Goal: Transaction & Acquisition: Purchase product/service

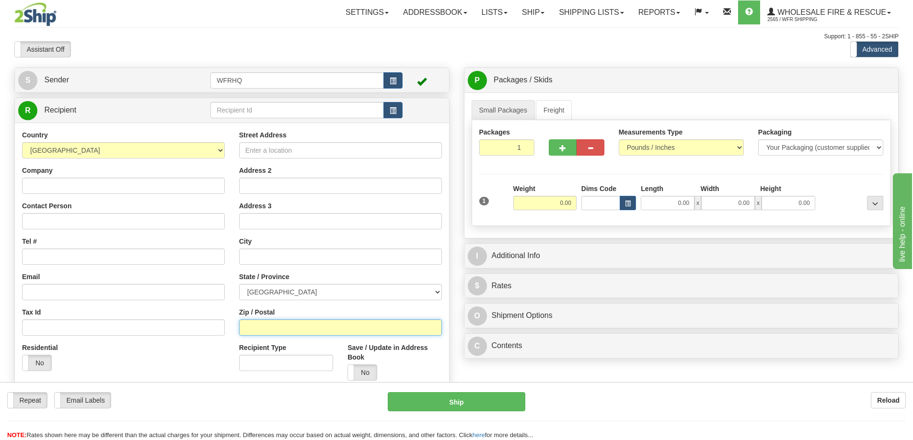
click at [248, 329] on input "Zip / Postal" at bounding box center [340, 328] width 203 height 16
type input "v0j1P0"
click at [558, 202] on input "0.00" at bounding box center [544, 203] width 63 height 14
type input "[GEOGRAPHIC_DATA]. [PERSON_NAME]"
select select "BC"
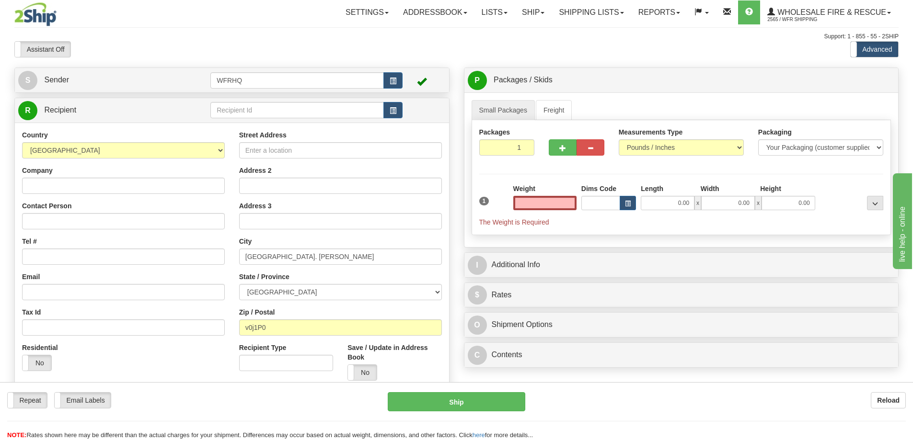
type input "0.00"
click at [572, 201] on input "0.00" at bounding box center [544, 203] width 63 height 14
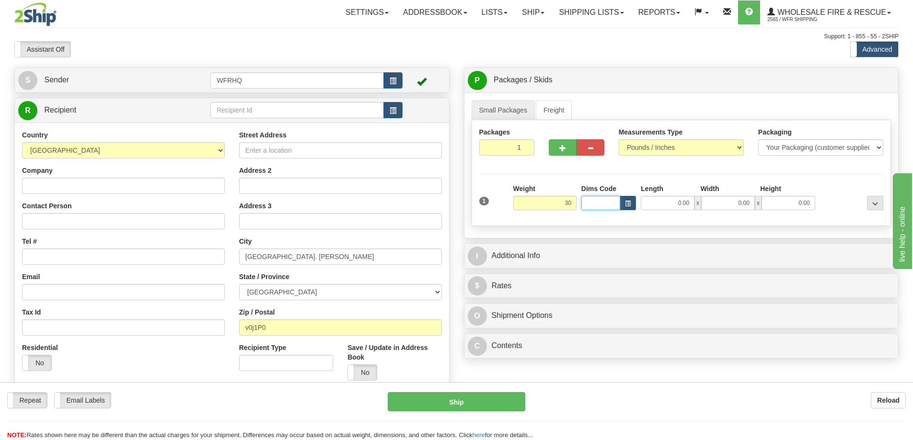
type input "30.00"
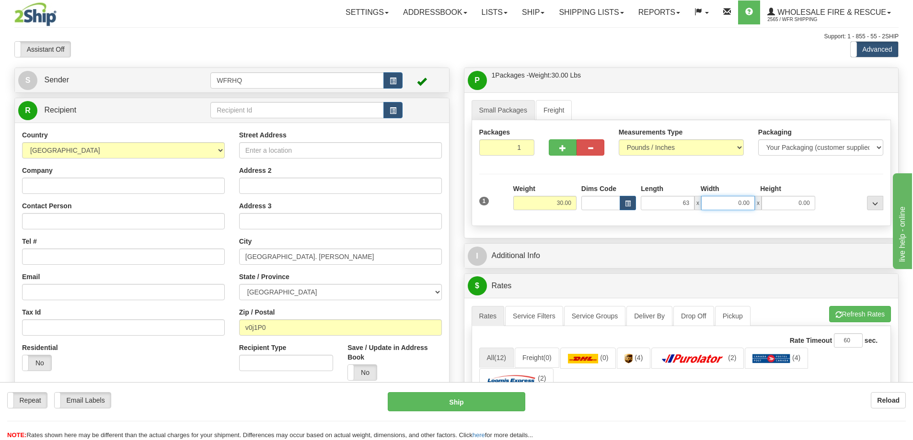
type input "63.00"
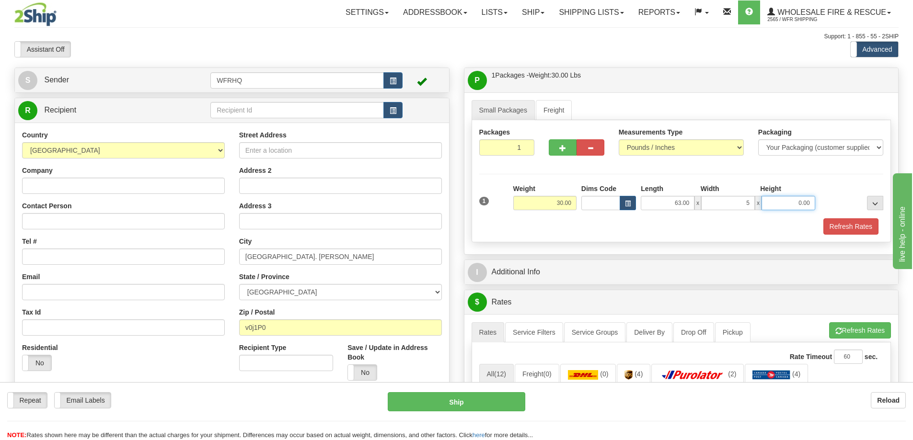
type input "5.00"
click at [565, 148] on span "button" at bounding box center [562, 148] width 7 height 6
radio input "true"
type input "2"
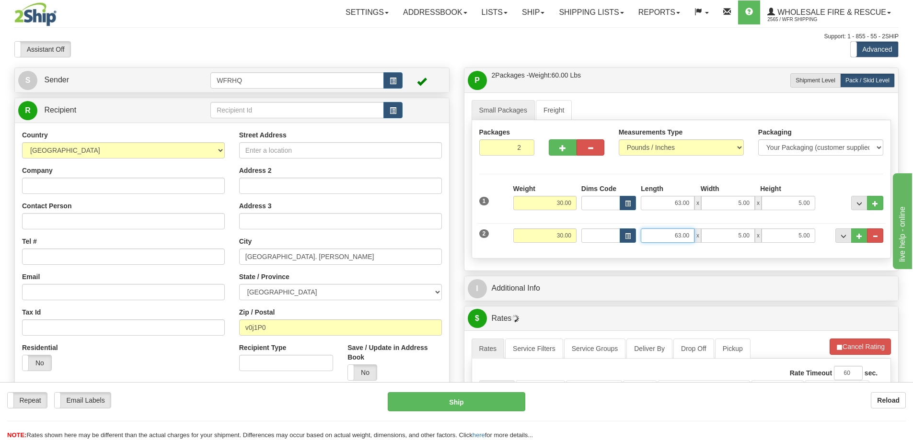
drag, startPoint x: 662, startPoint y: 233, endPoint x: 689, endPoint y: 233, distance: 26.8
click at [689, 233] on input "63.00" at bounding box center [668, 236] width 54 height 14
type input "24.00"
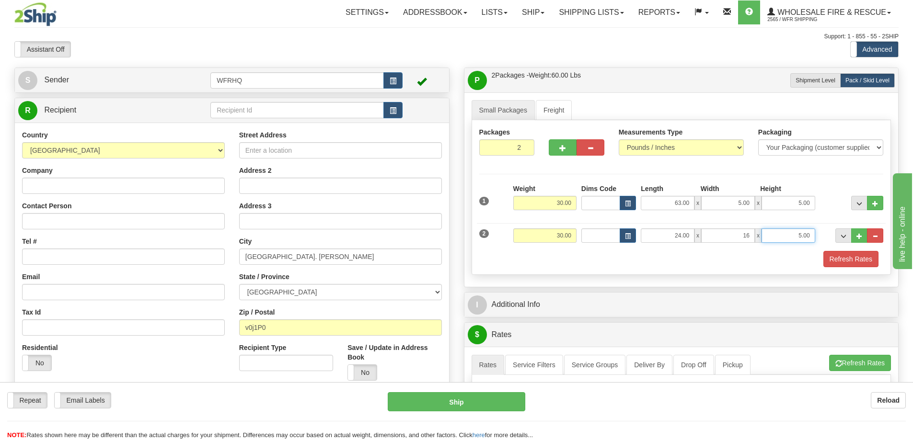
type input "16.00"
click at [562, 145] on span "button" at bounding box center [562, 148] width 7 height 6
type input "3"
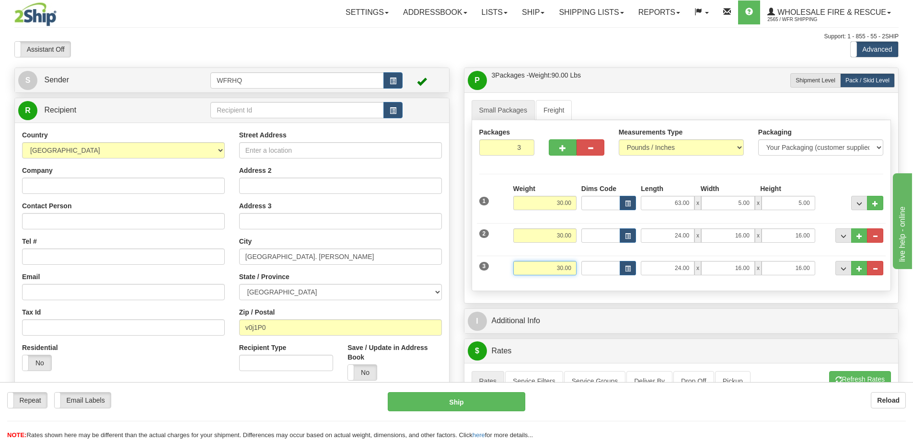
drag, startPoint x: 555, startPoint y: 269, endPoint x: 572, endPoint y: 266, distance: 17.7
click at [571, 266] on input "30.00" at bounding box center [544, 268] width 63 height 14
type input "25.00"
type input "18.00"
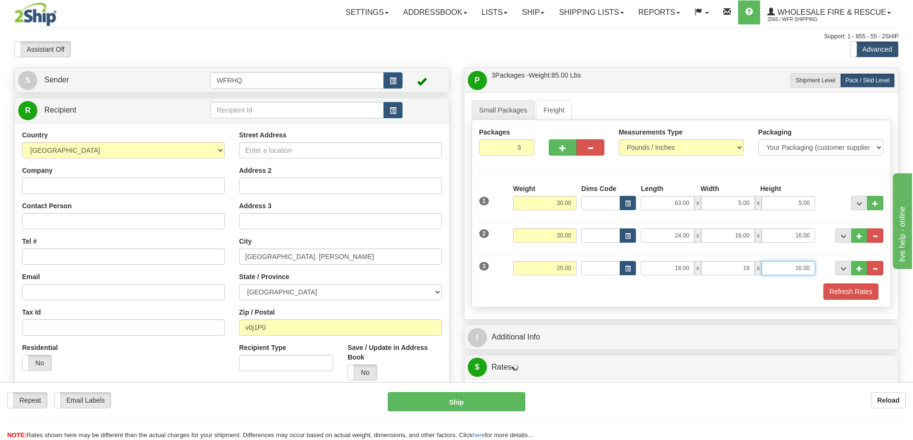
type input "18.00"
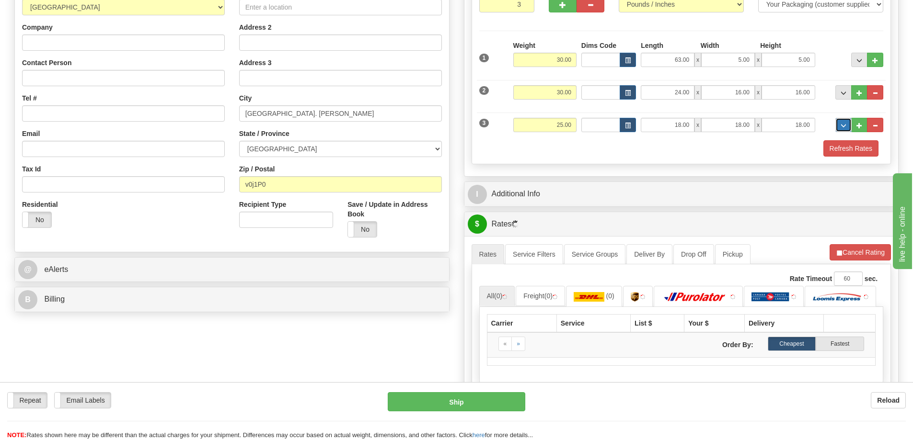
scroll to position [144, 0]
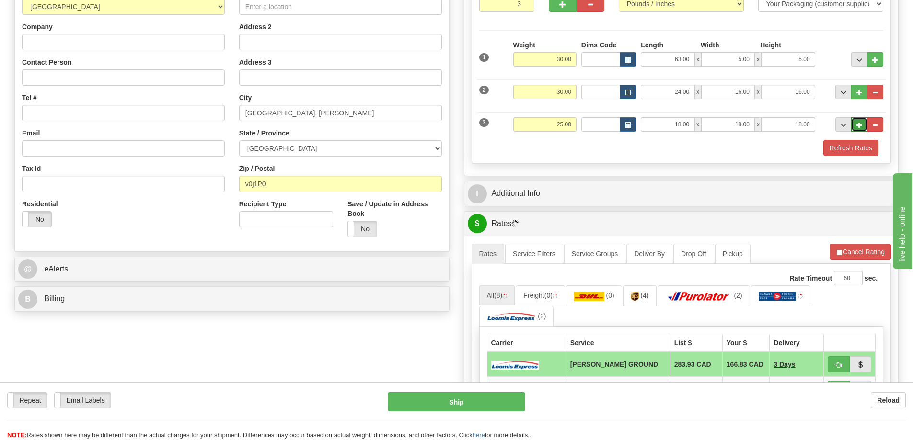
click at [861, 124] on span "..." at bounding box center [860, 125] width 6 height 5
type input "4"
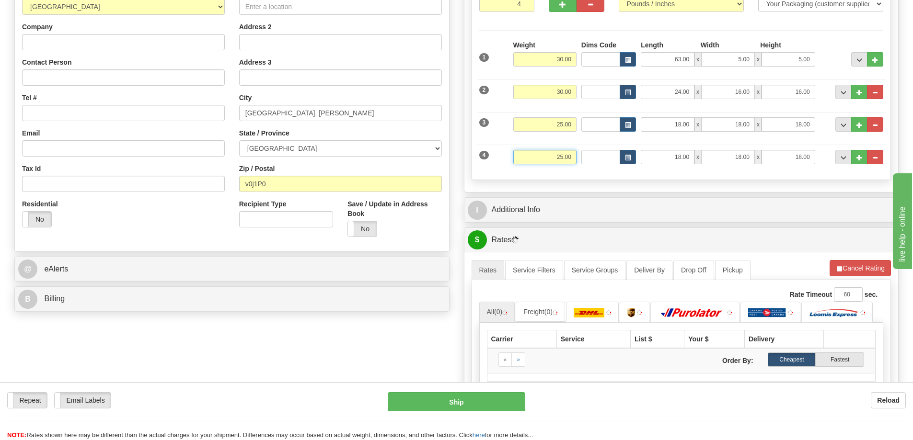
drag, startPoint x: 550, startPoint y: 160, endPoint x: 580, endPoint y: 154, distance: 30.3
click at [580, 154] on div "4 Weight 25.00 Dims Code Length Width Height" at bounding box center [681, 156] width 409 height 32
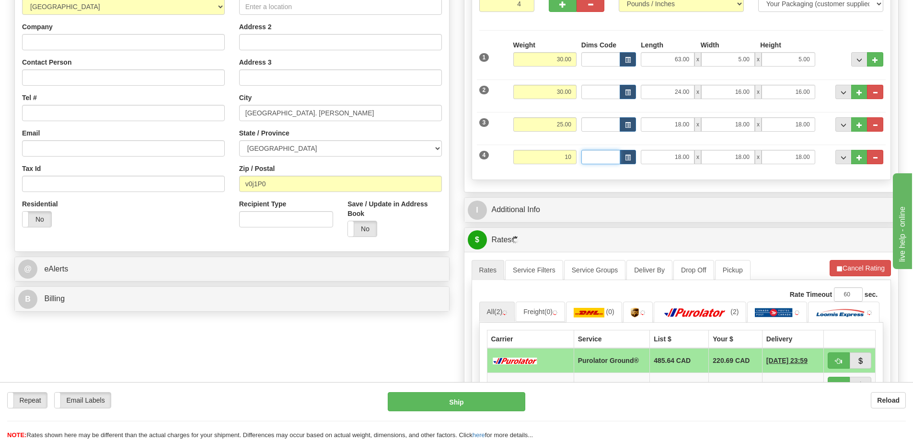
type input "10.00"
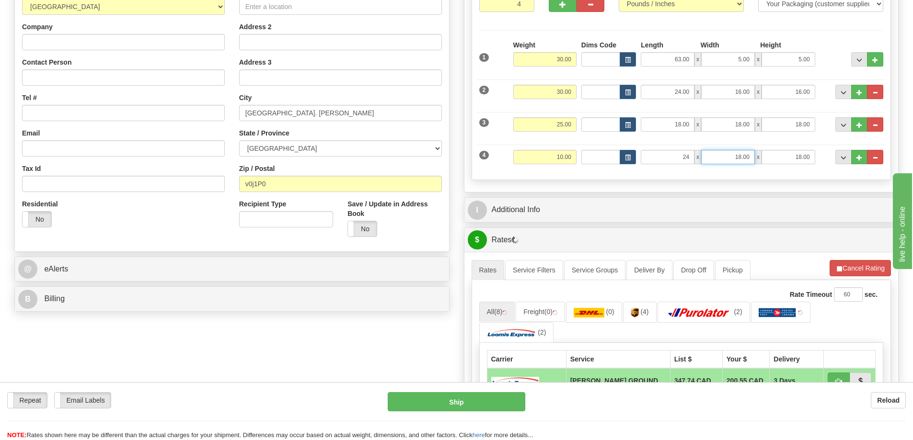
type input "24.00"
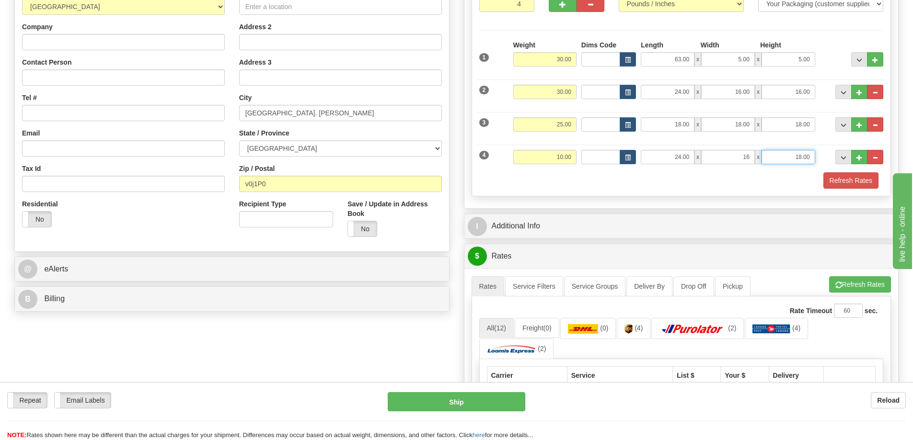
type input "16.00"
type input "10.00"
click at [858, 160] on span "..." at bounding box center [860, 157] width 6 height 5
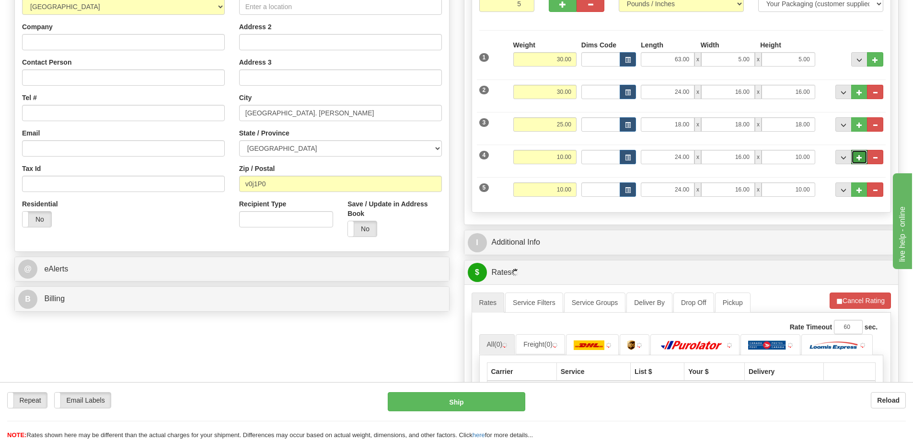
click at [858, 160] on span "..." at bounding box center [860, 157] width 6 height 5
type input "6"
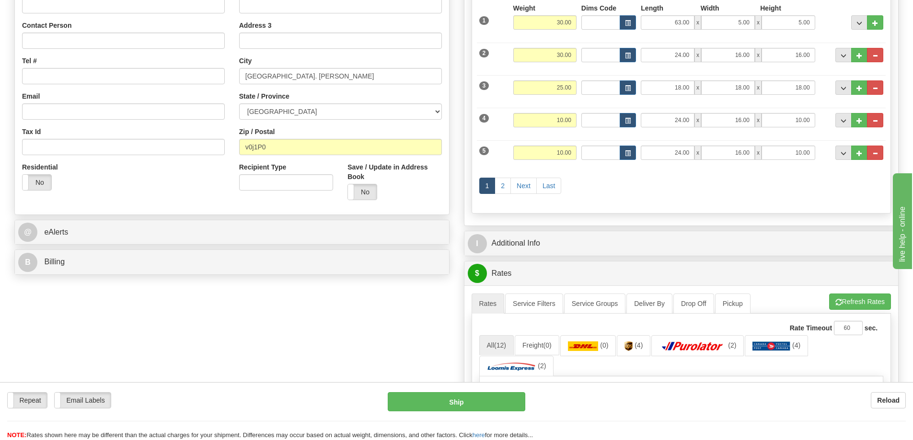
scroll to position [192, 0]
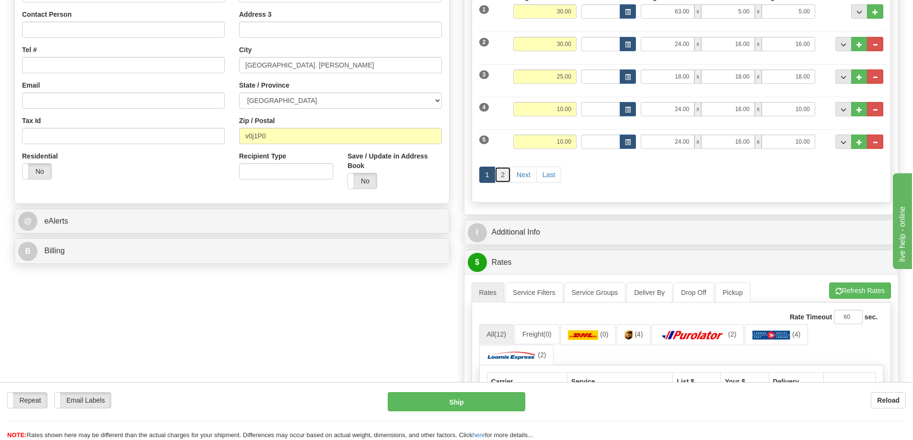
click at [500, 174] on link "2" at bounding box center [503, 175] width 16 height 16
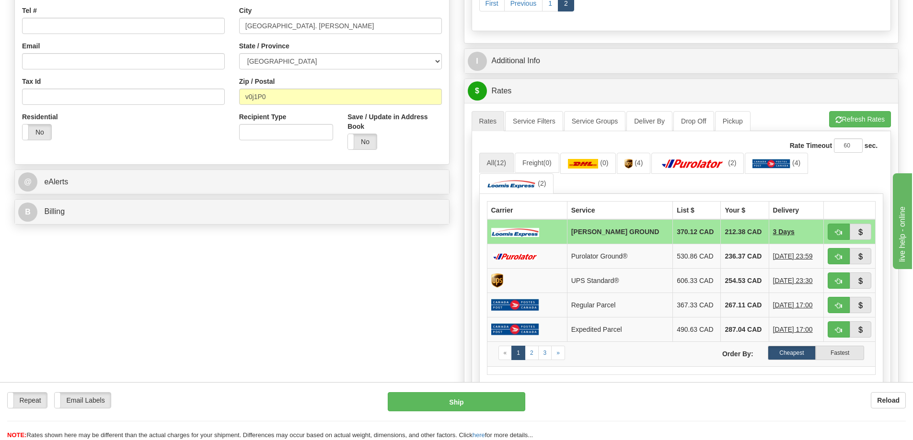
scroll to position [240, 0]
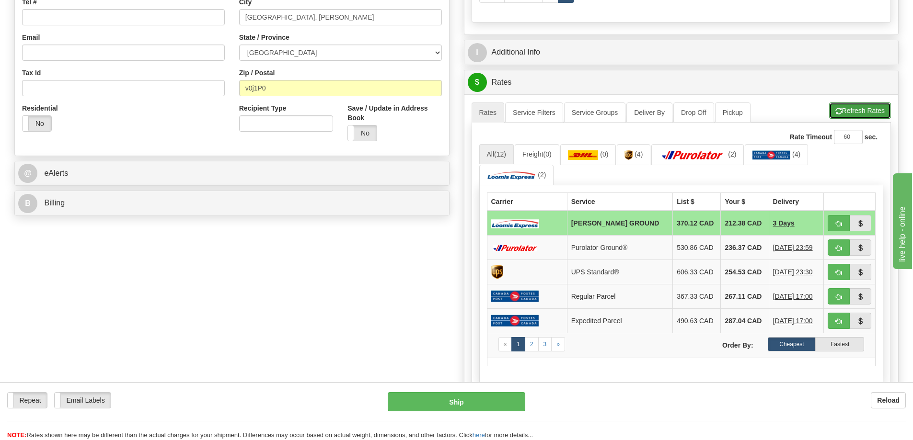
click at [850, 106] on button "Refresh Rates" at bounding box center [860, 111] width 62 height 16
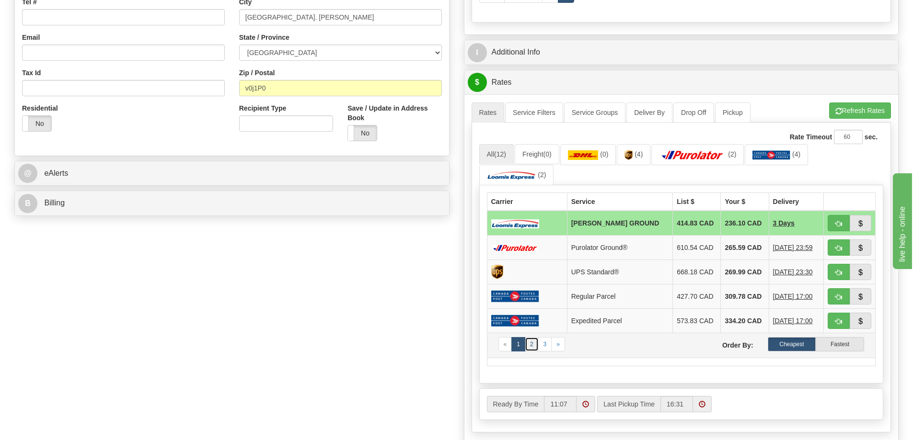
click at [531, 347] on link "2" at bounding box center [532, 344] width 14 height 14
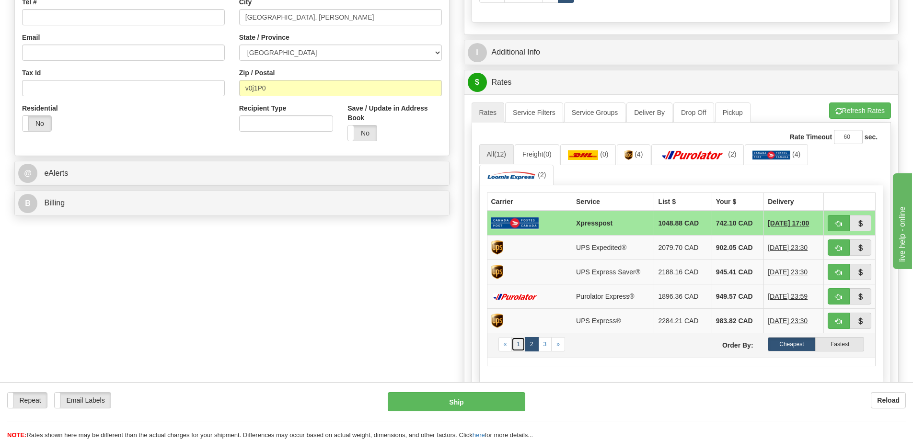
click at [515, 345] on link "1" at bounding box center [518, 344] width 14 height 14
